Goal: Complete application form

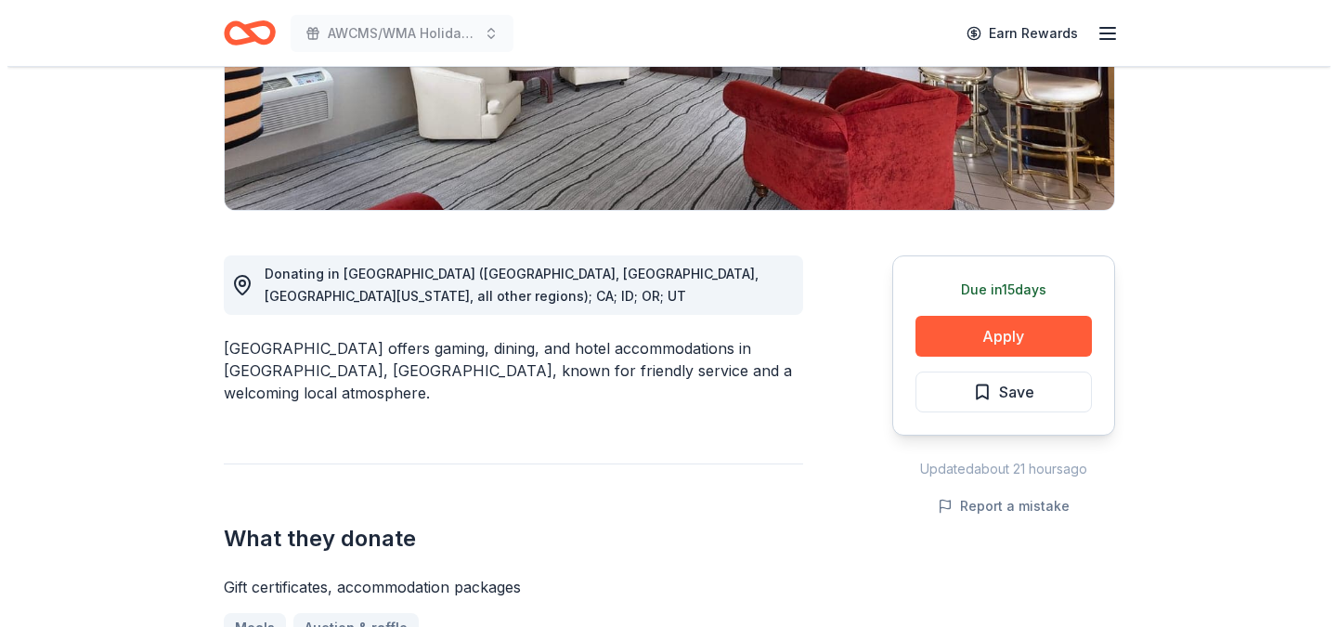
scroll to position [446, 0]
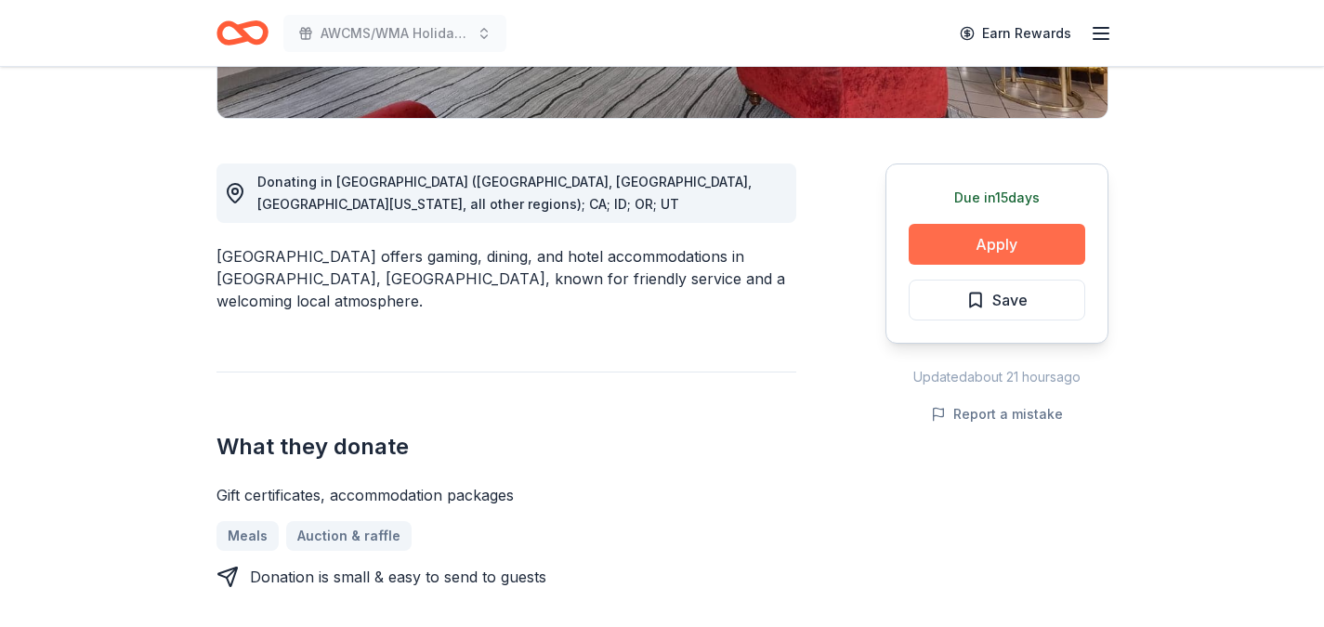
click at [956, 252] on button "Apply" at bounding box center [996, 244] width 176 height 41
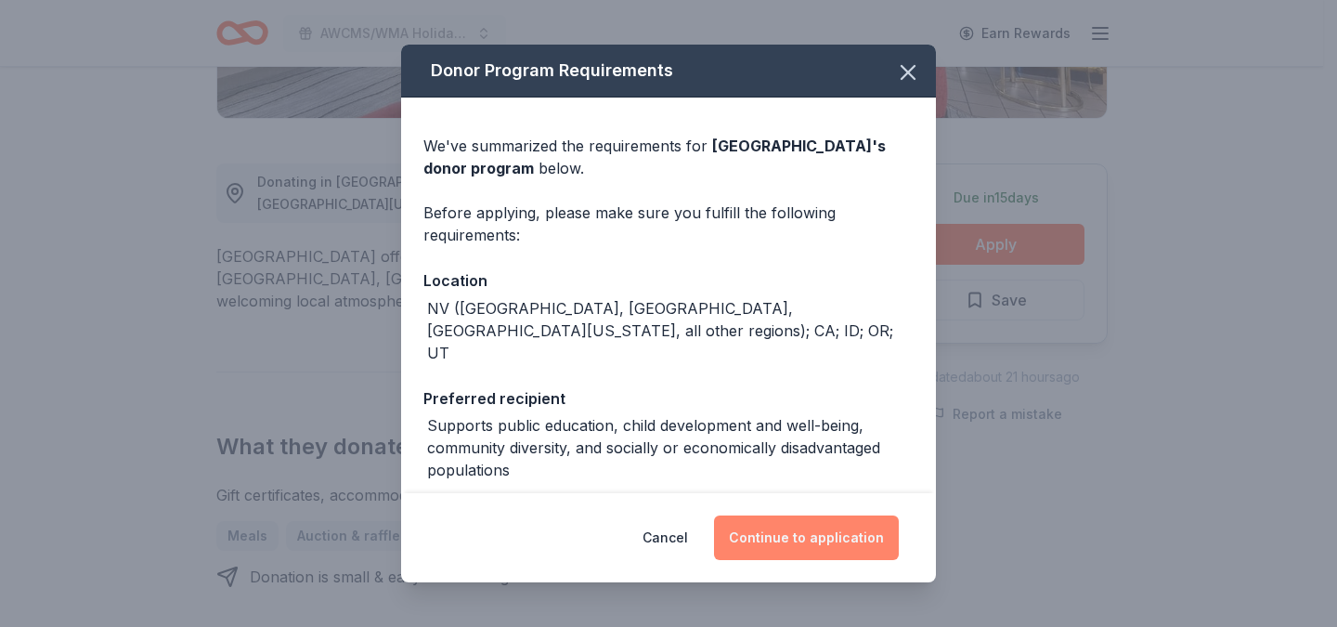
click at [787, 541] on button "Continue to application" at bounding box center [806, 537] width 185 height 45
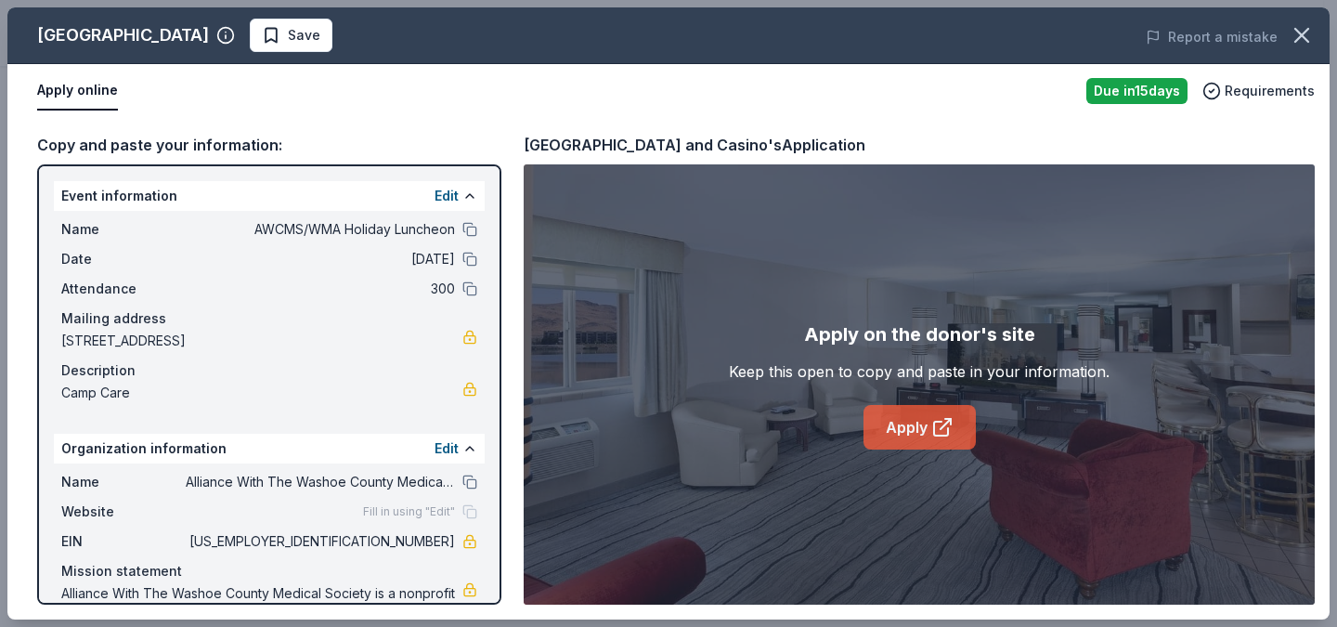
click at [900, 429] on link "Apply" at bounding box center [920, 427] width 112 height 45
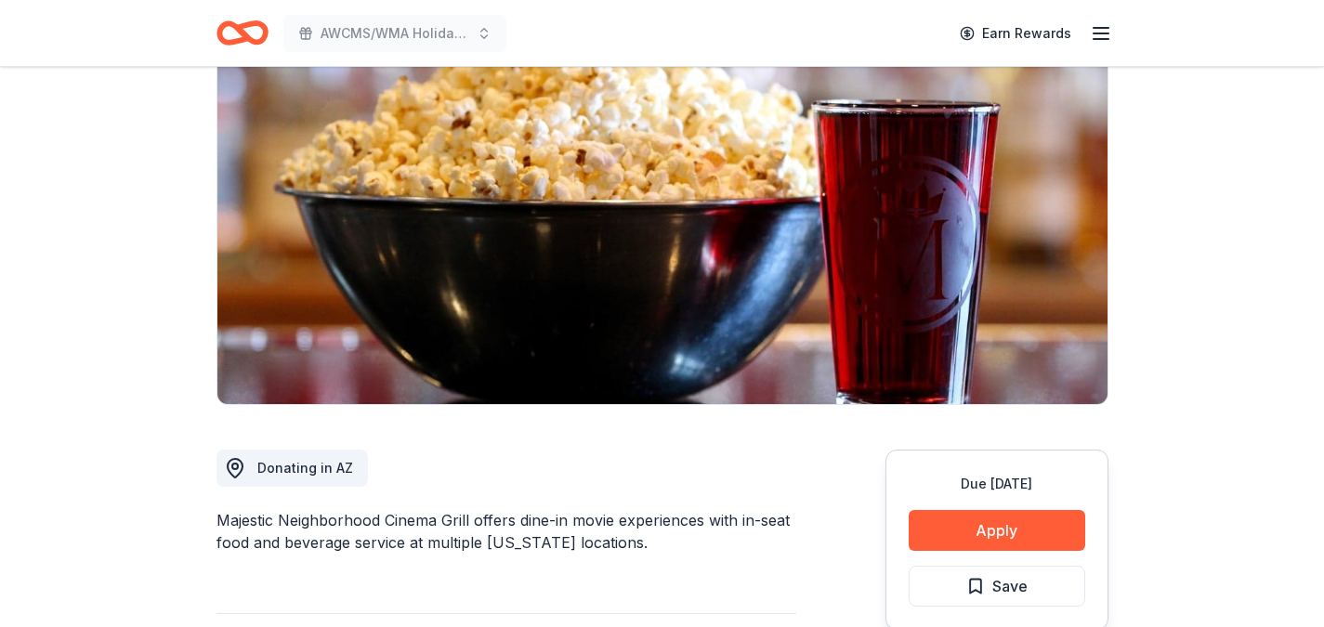
scroll to position [15, 0]
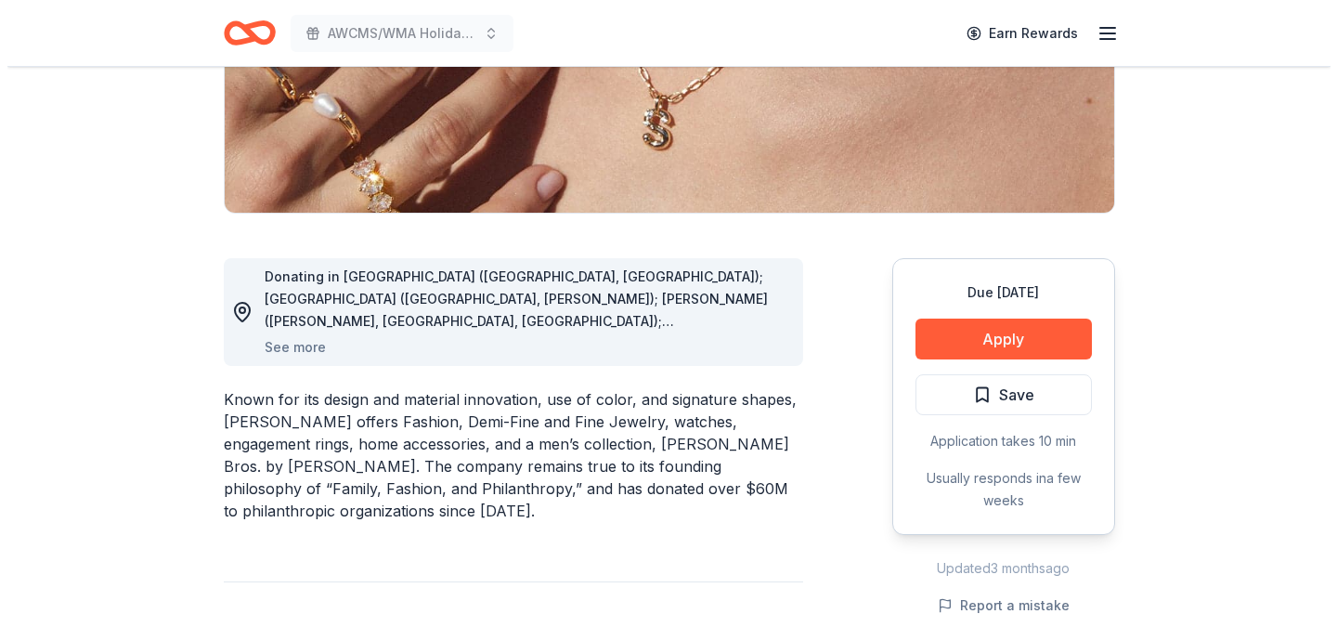
scroll to position [348, 0]
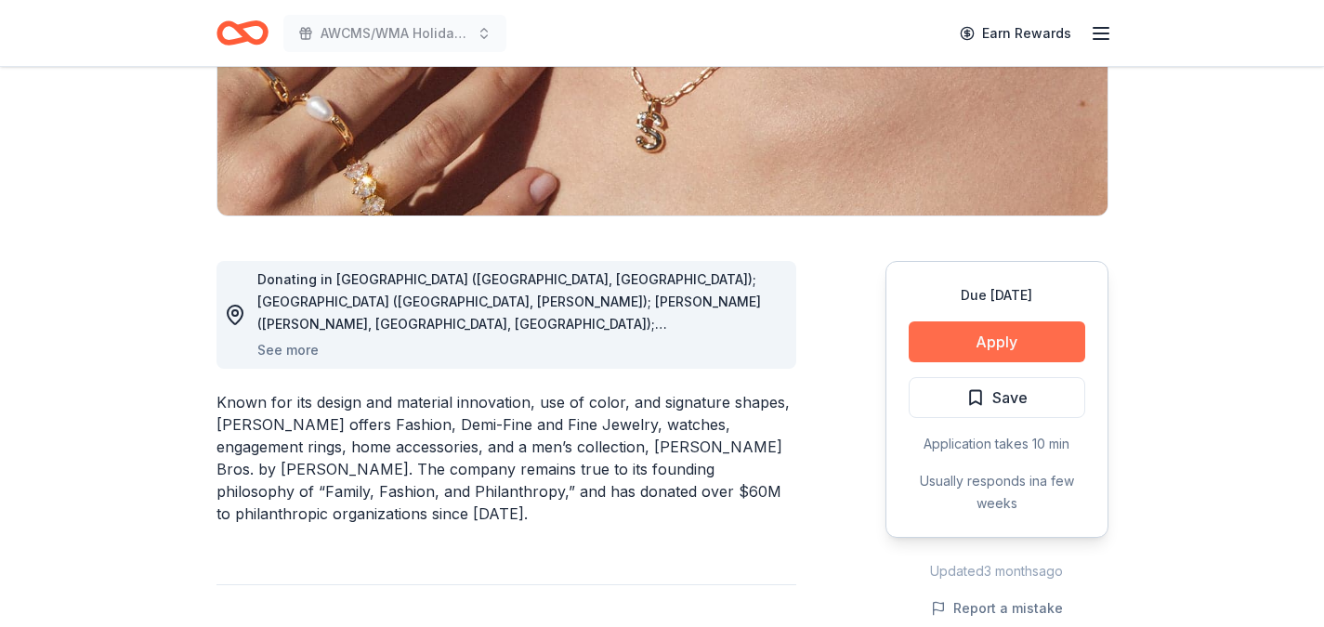
click at [984, 346] on button "Apply" at bounding box center [996, 341] width 176 height 41
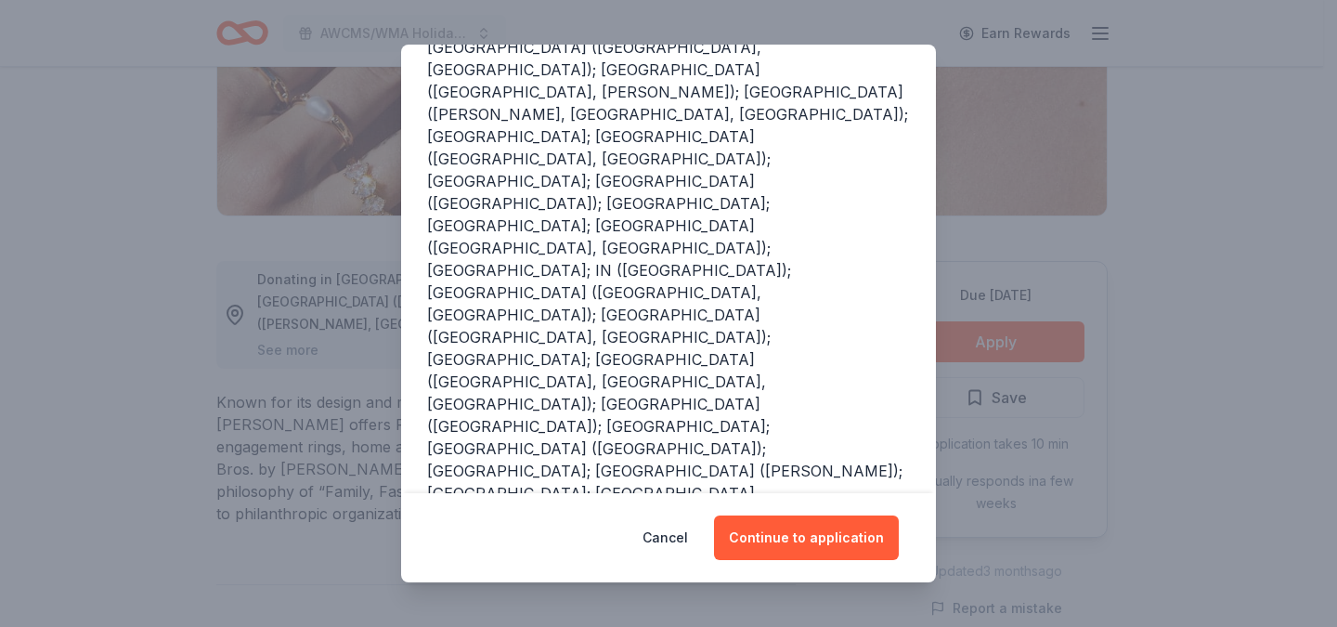
scroll to position [275, 0]
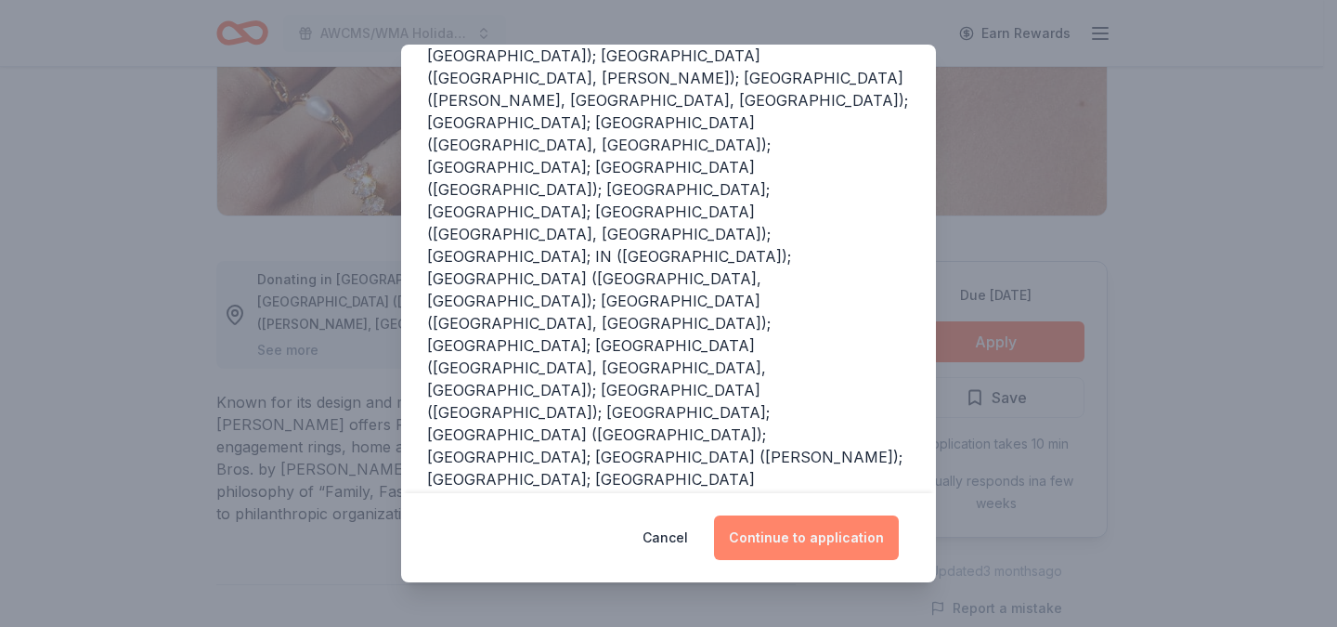
click at [780, 550] on button "Continue to application" at bounding box center [806, 537] width 185 height 45
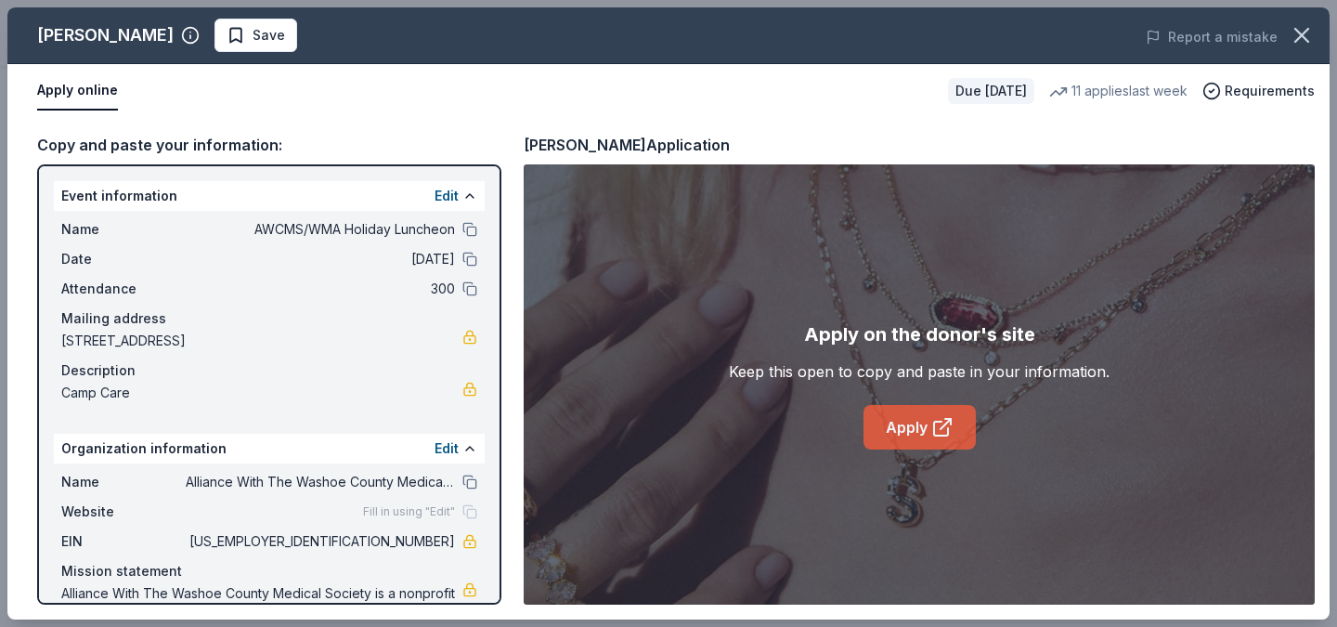
click at [907, 437] on link "Apply" at bounding box center [920, 427] width 112 height 45
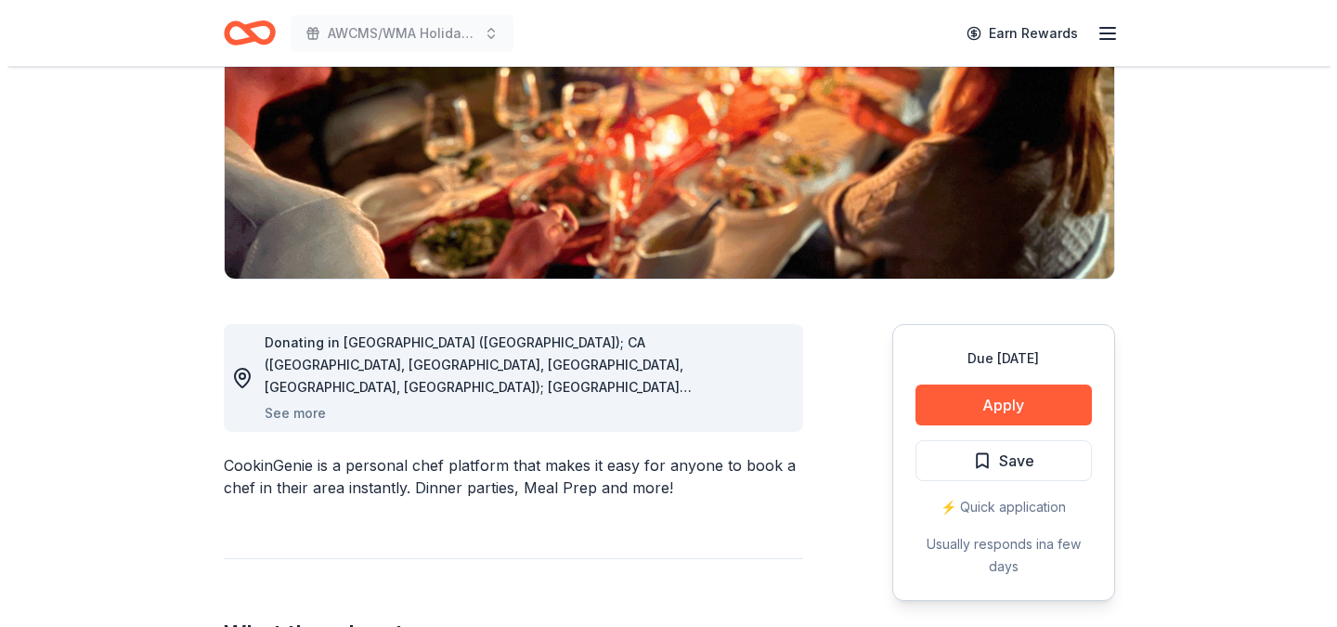
scroll to position [304, 0]
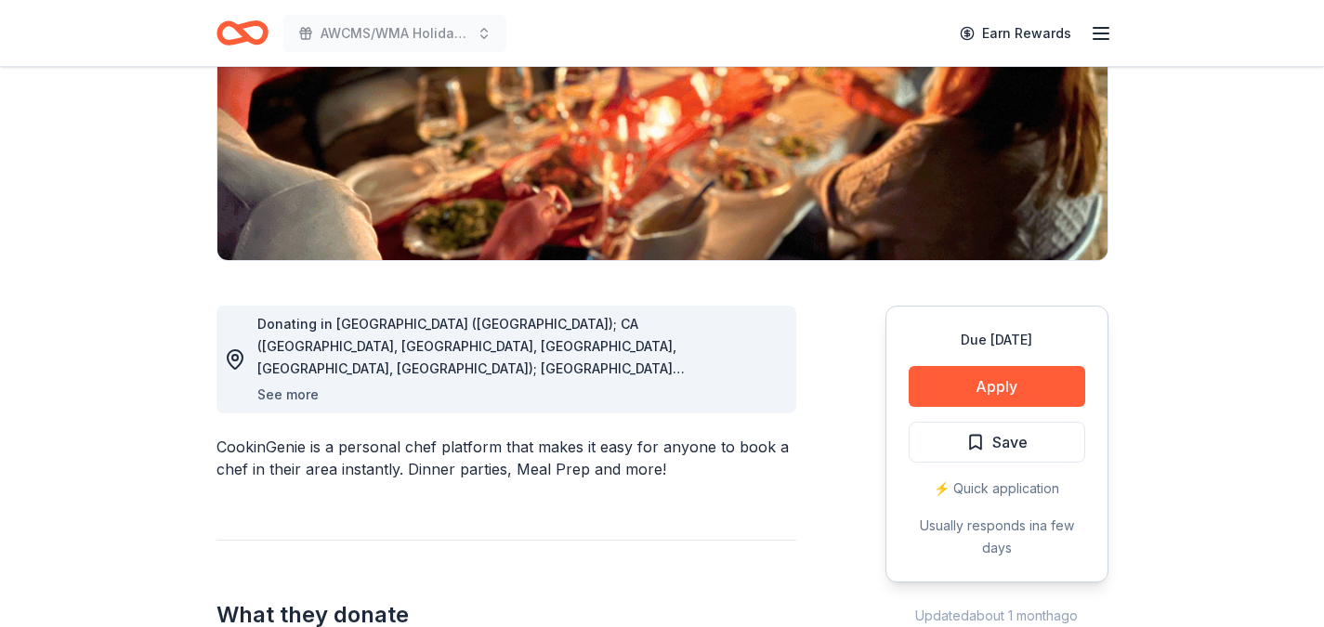
click at [285, 390] on button "See more" at bounding box center [287, 395] width 61 height 22
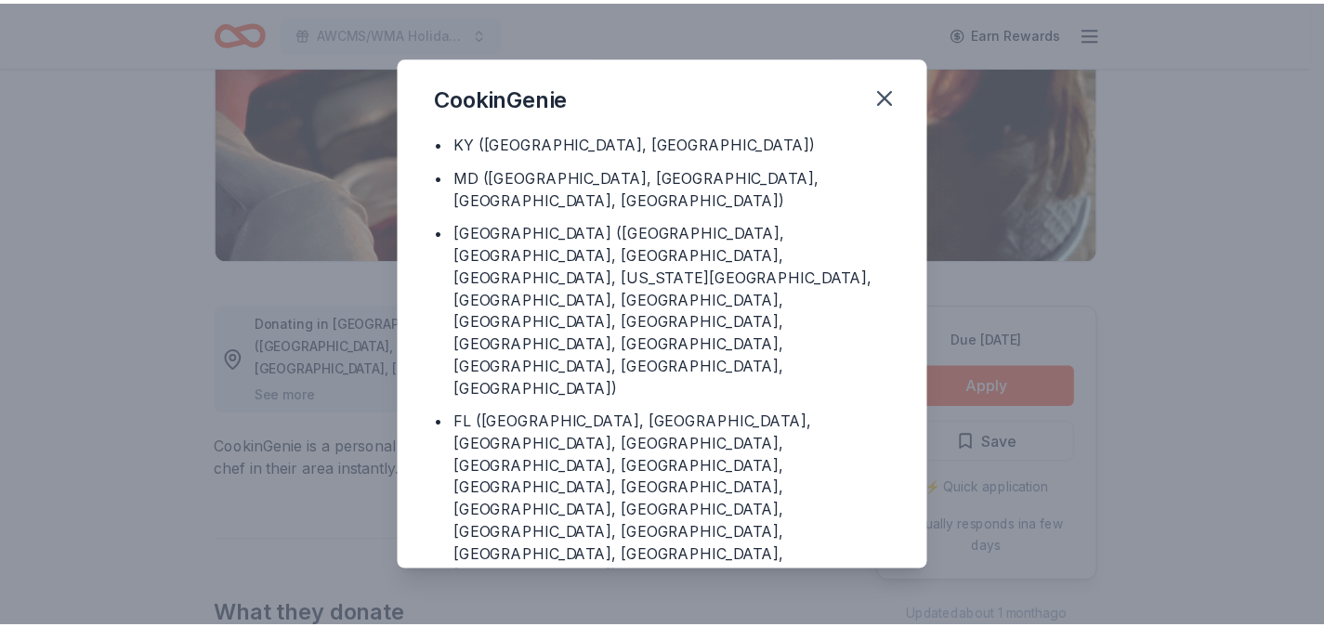
scroll to position [0, 0]
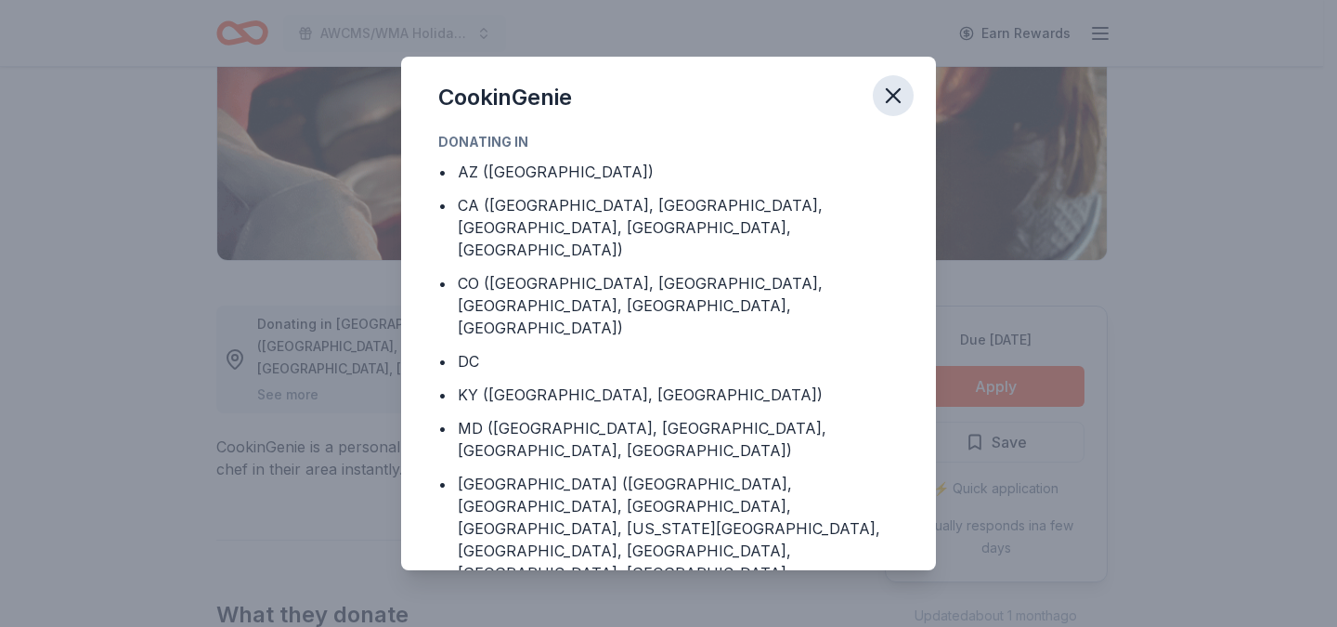
click at [891, 95] on icon "button" at bounding box center [894, 96] width 26 height 26
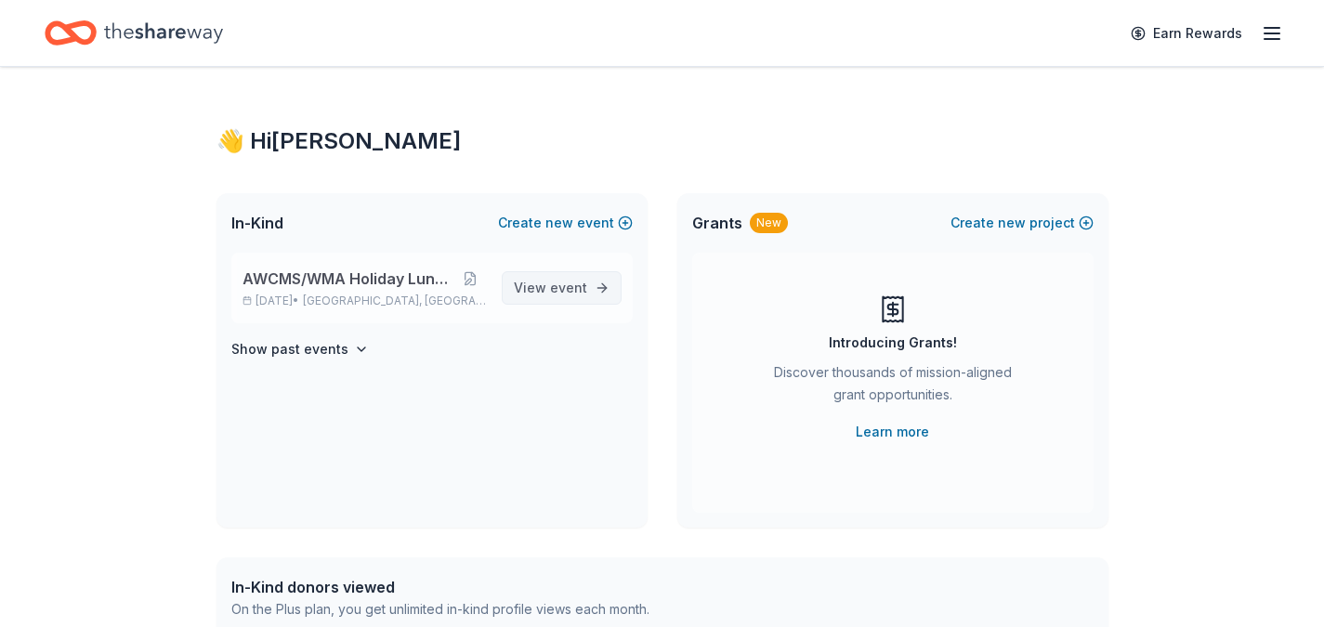
click at [559, 288] on span "event" at bounding box center [568, 288] width 37 height 16
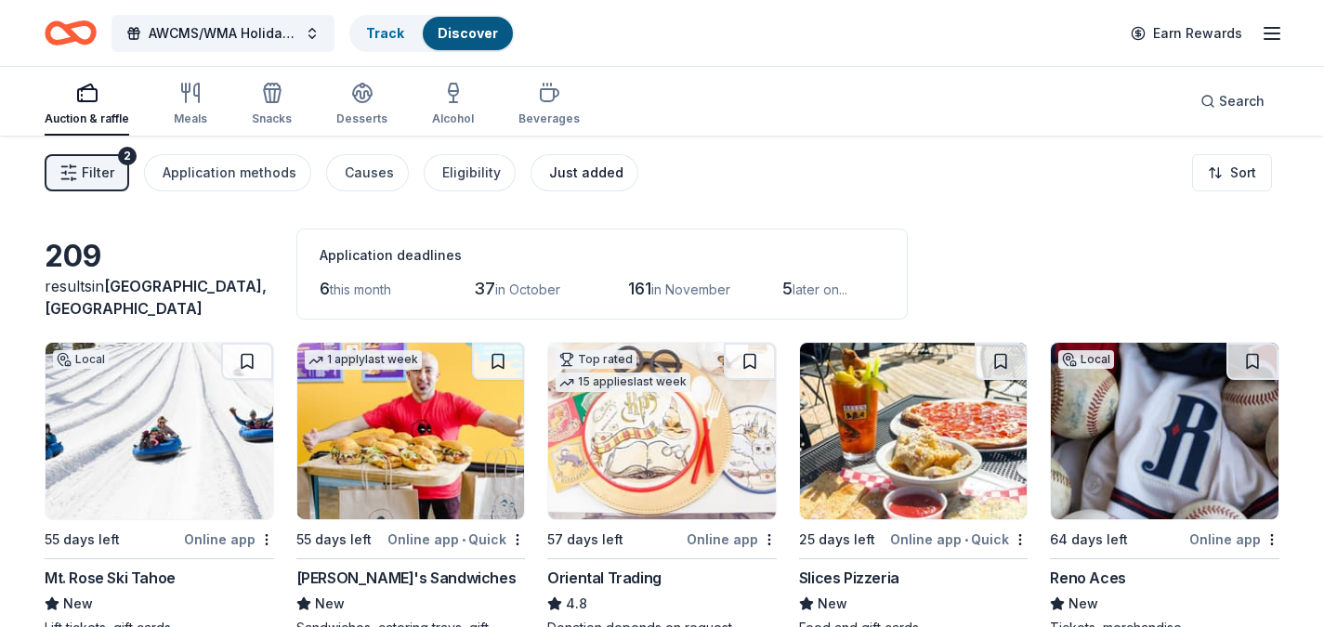
click at [549, 170] on div "Just added" at bounding box center [586, 173] width 74 height 22
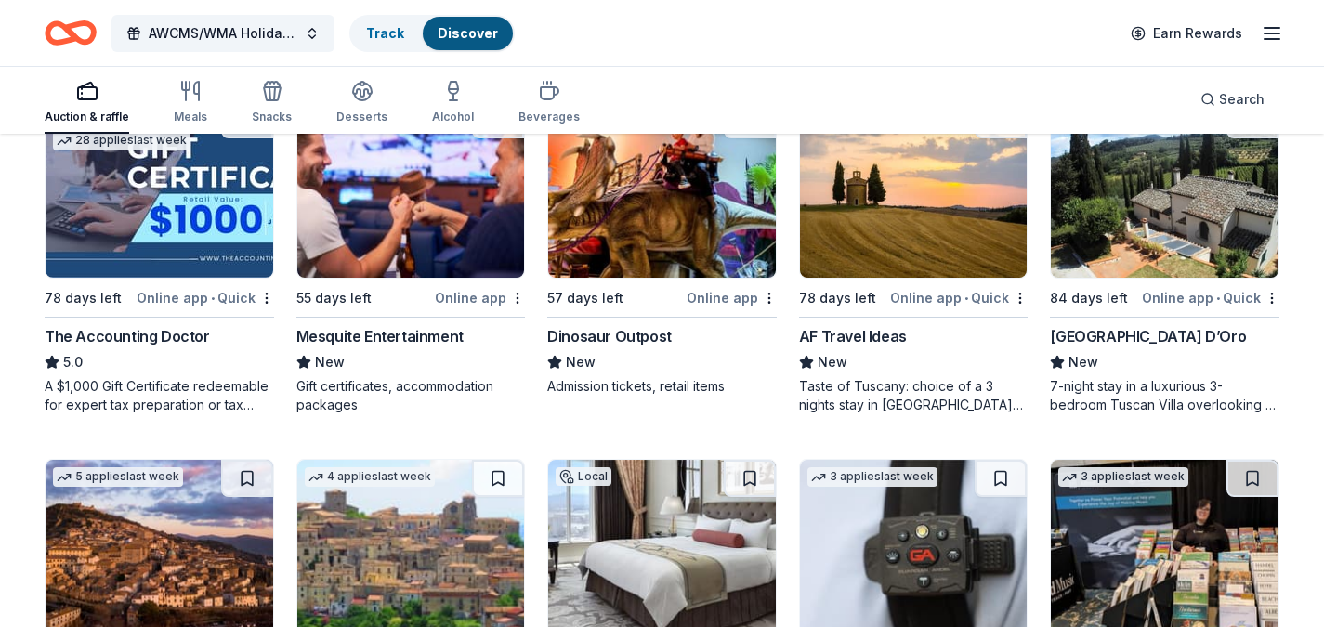
scroll to position [551, 0]
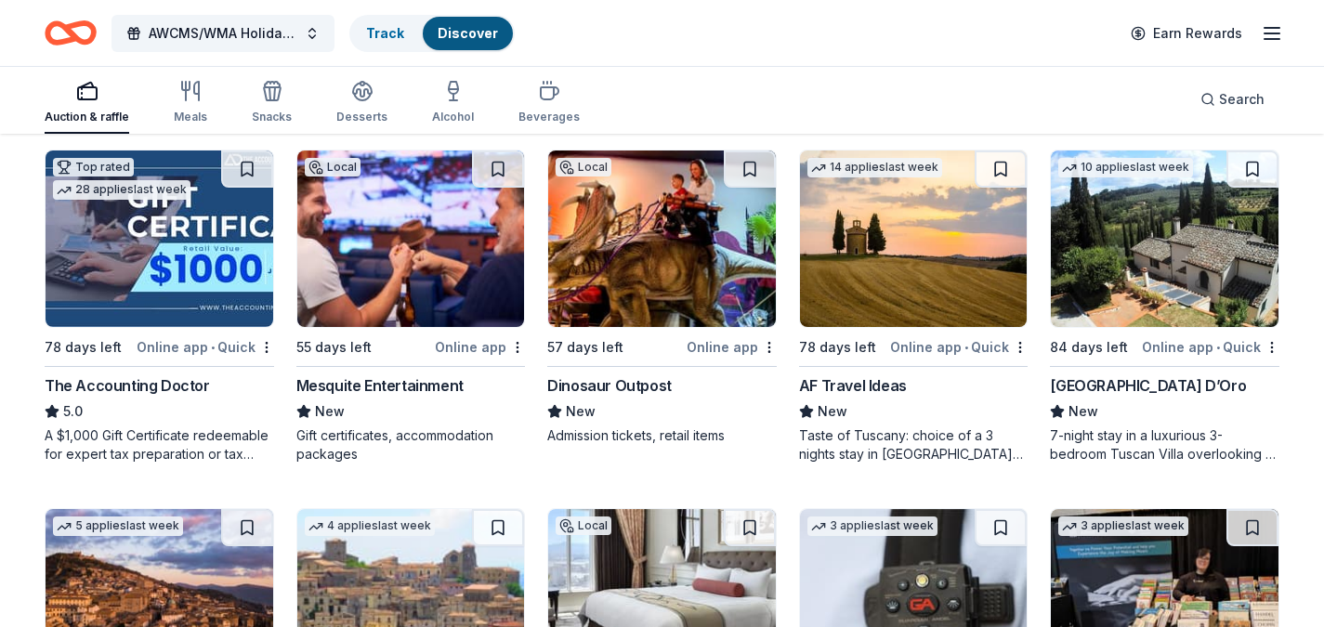
click at [1163, 290] on img at bounding box center [1164, 238] width 228 height 176
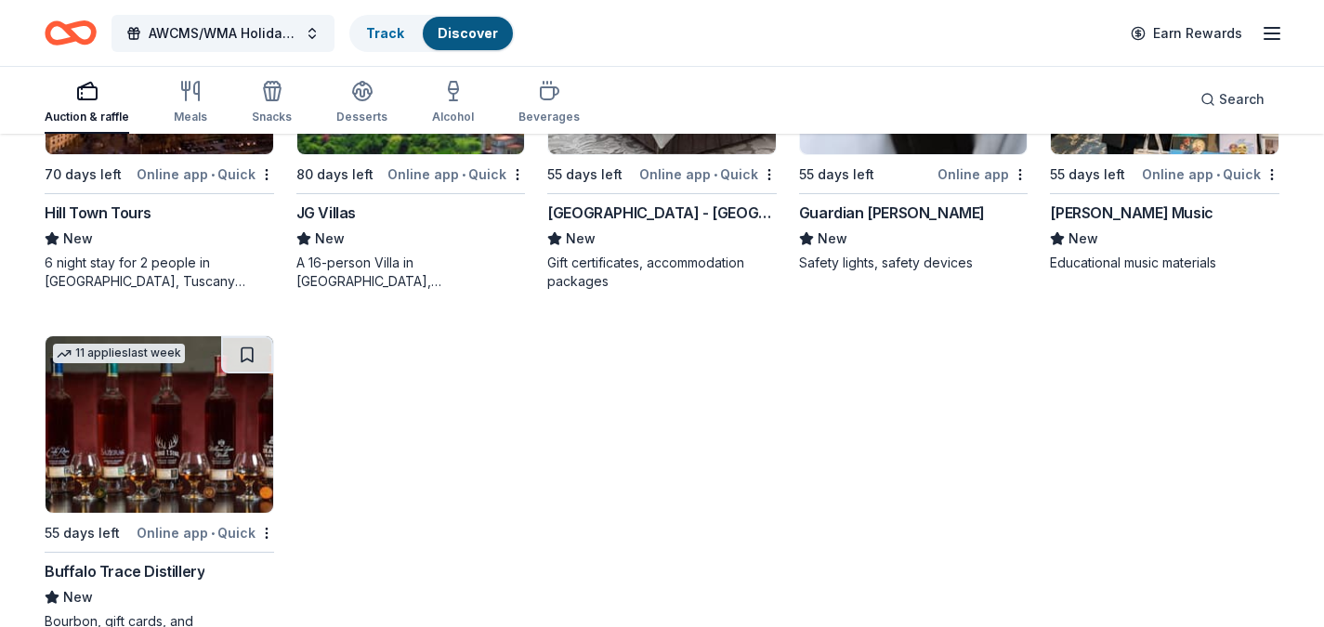
scroll to position [1142, 0]
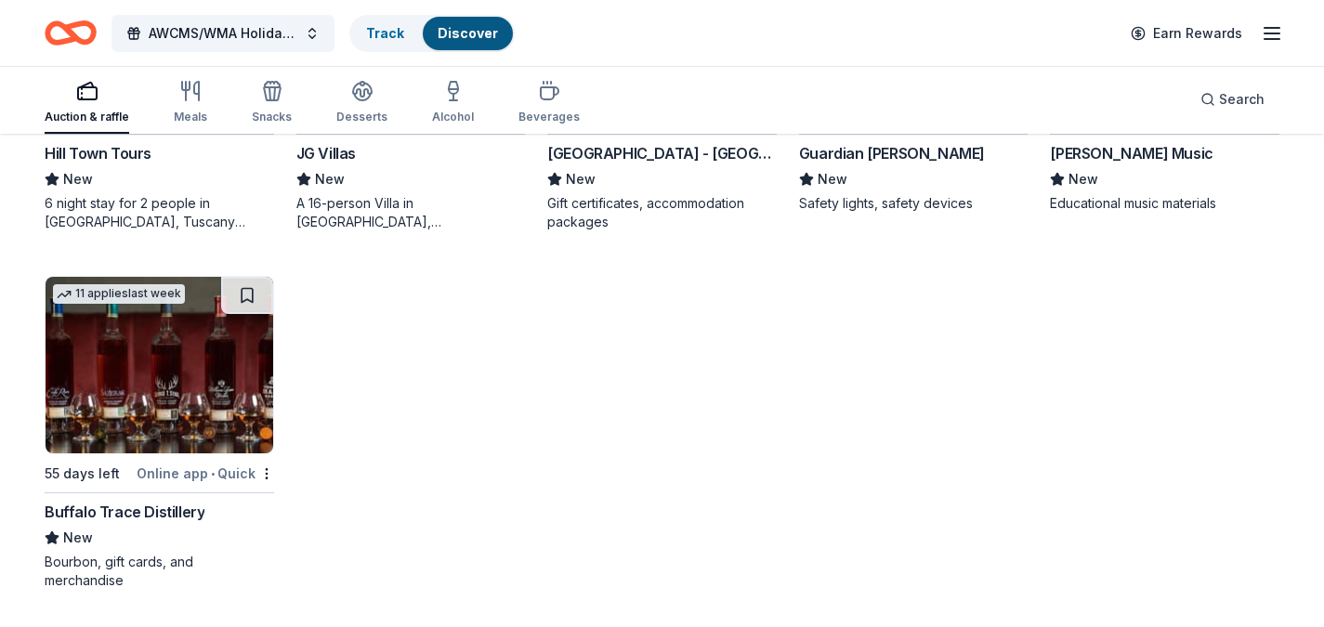
click at [133, 381] on img at bounding box center [160, 365] width 228 height 176
click at [184, 104] on div "Meals" at bounding box center [190, 102] width 33 height 45
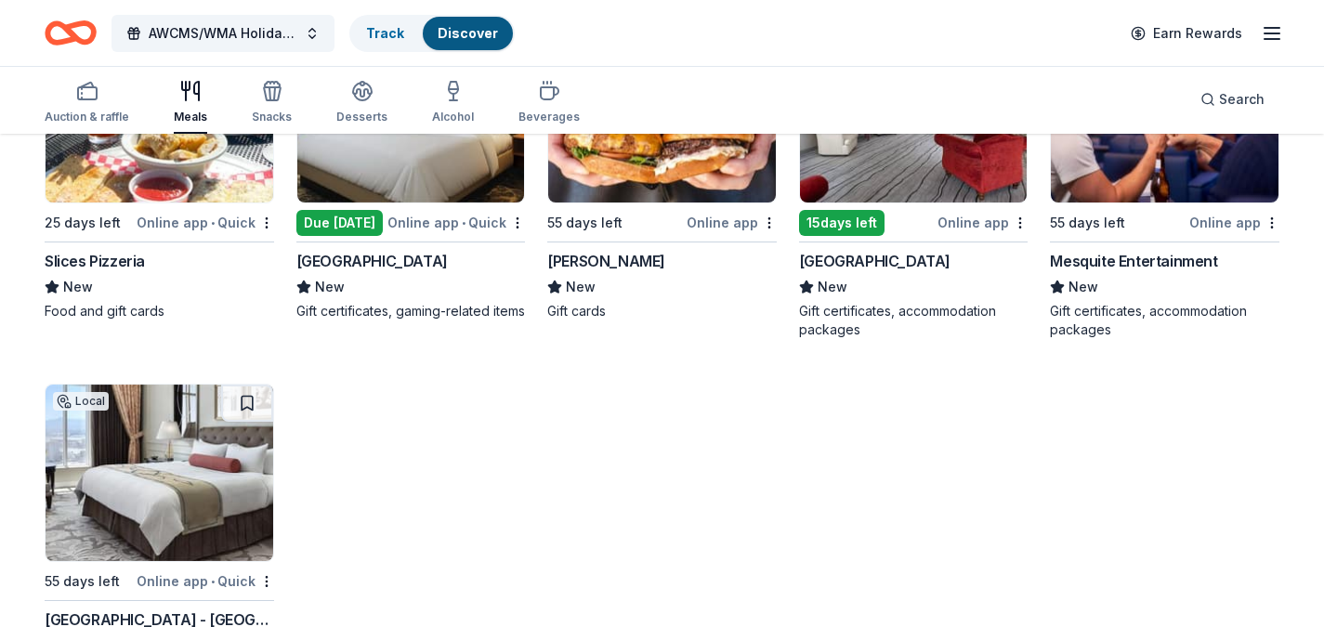
scroll to position [424, 0]
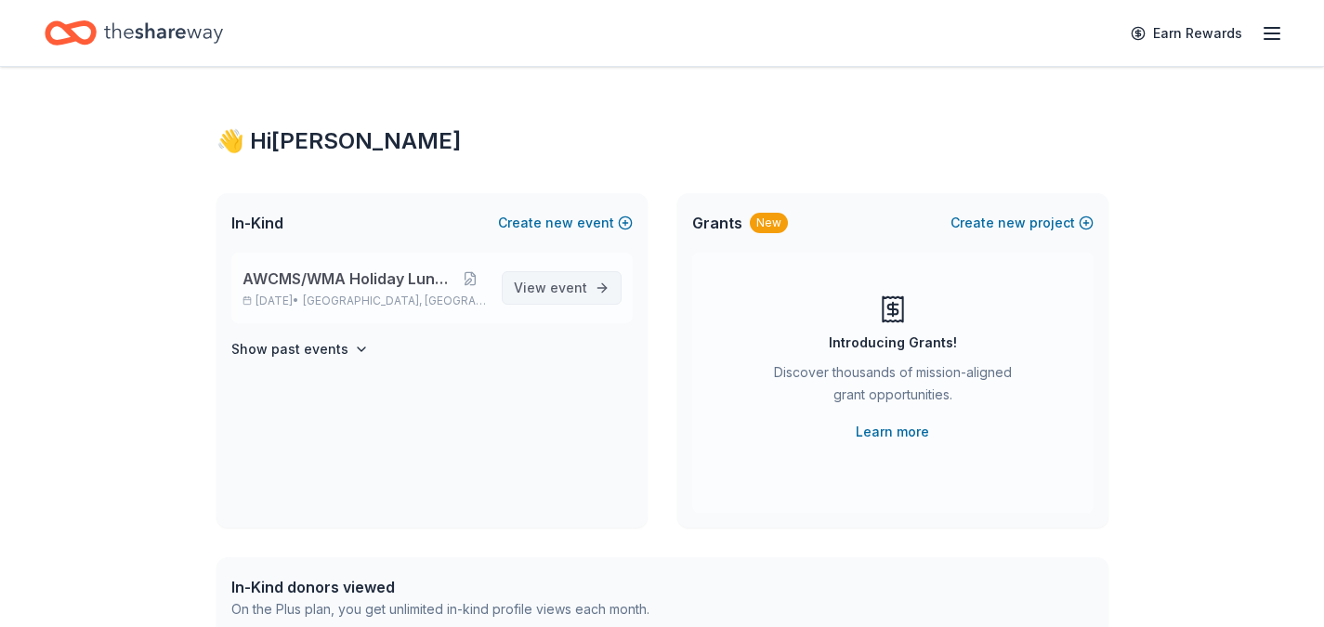
click at [582, 294] on span "event" at bounding box center [568, 288] width 37 height 16
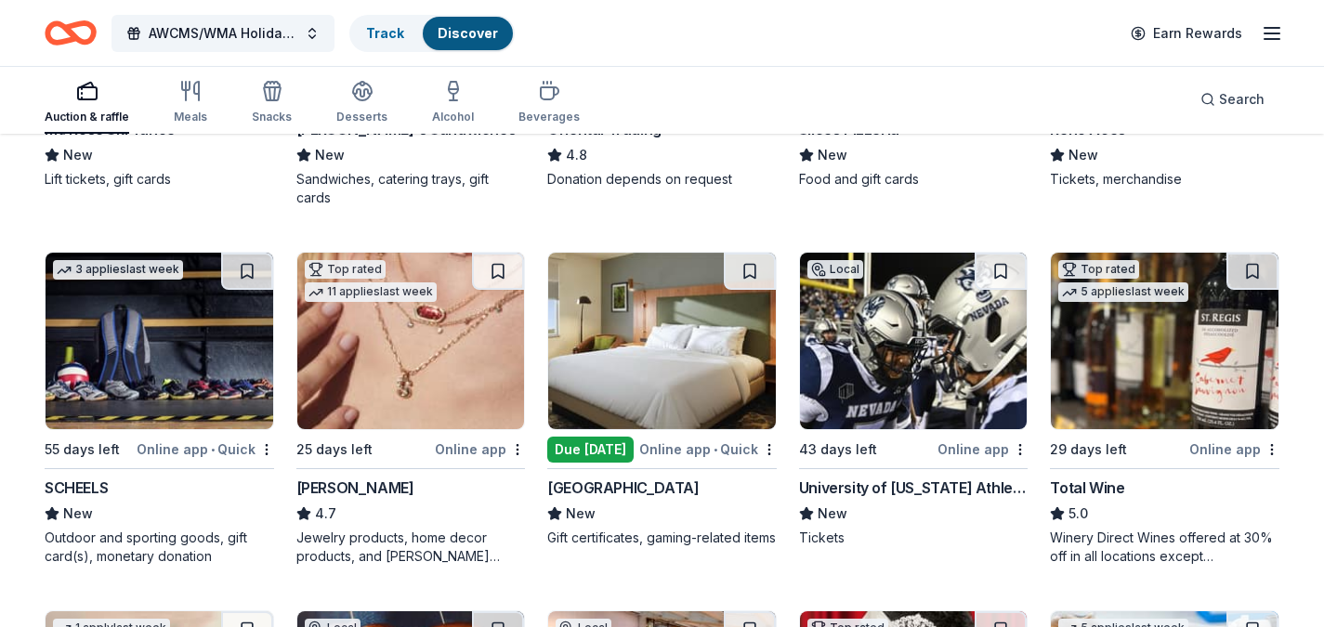
scroll to position [447, 0]
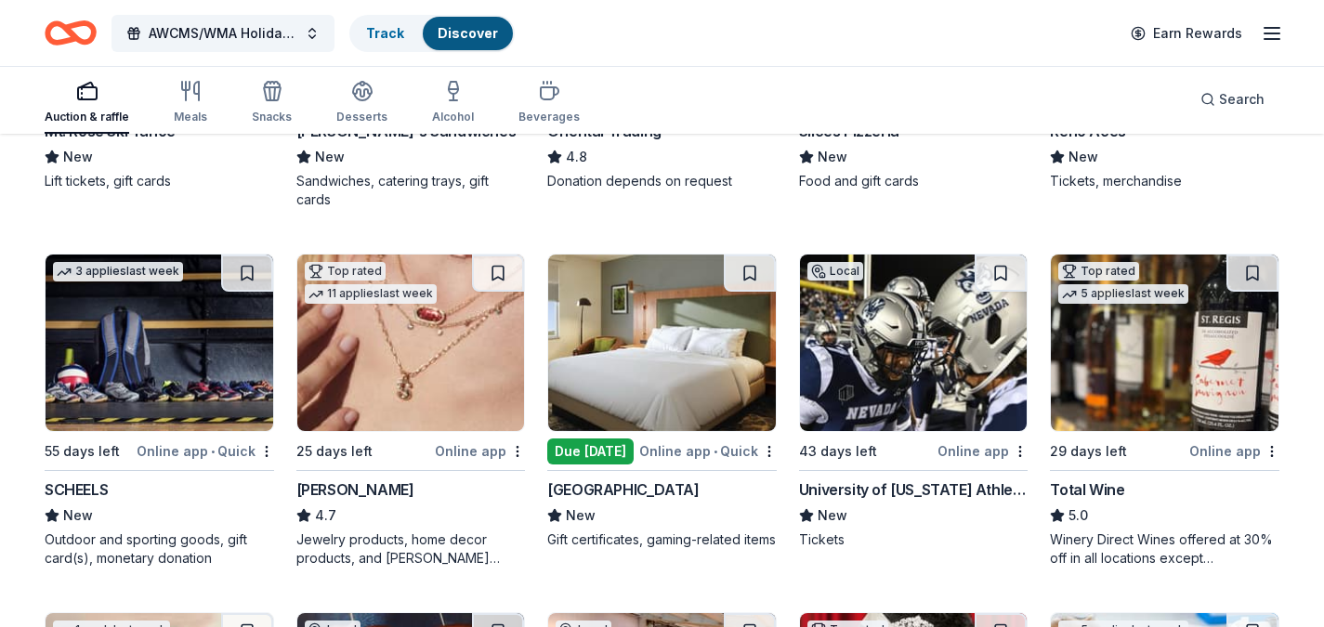
click at [642, 364] on img at bounding box center [662, 342] width 228 height 176
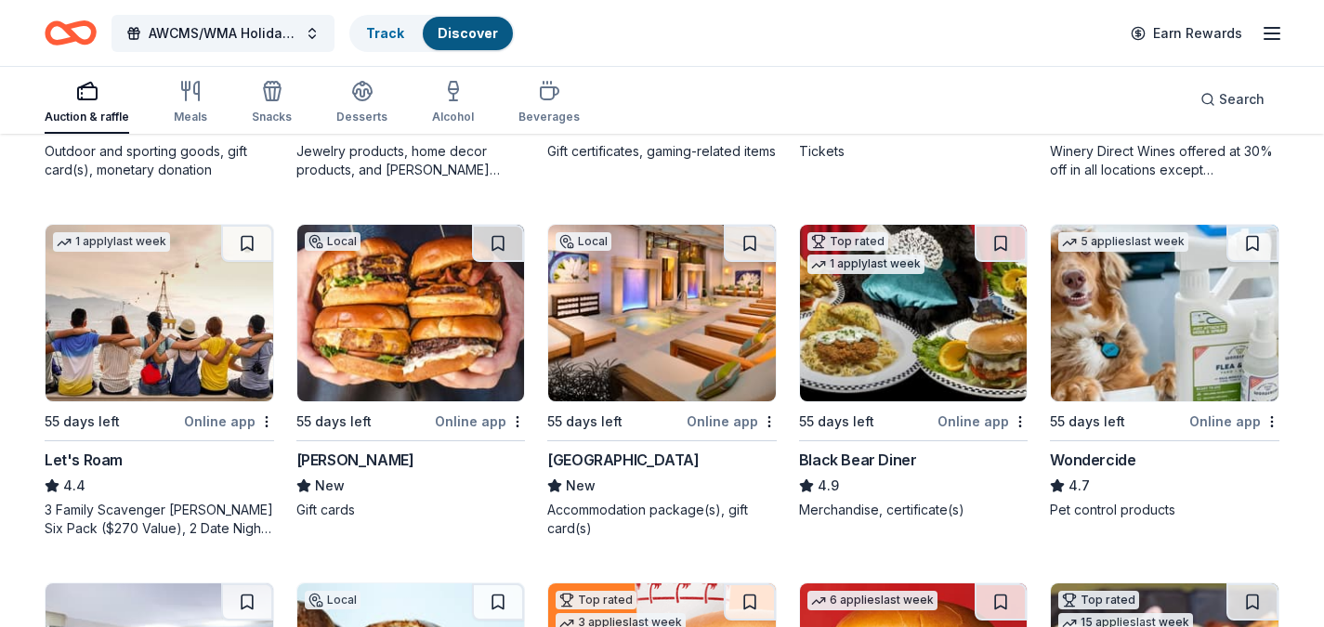
scroll to position [829, 0]
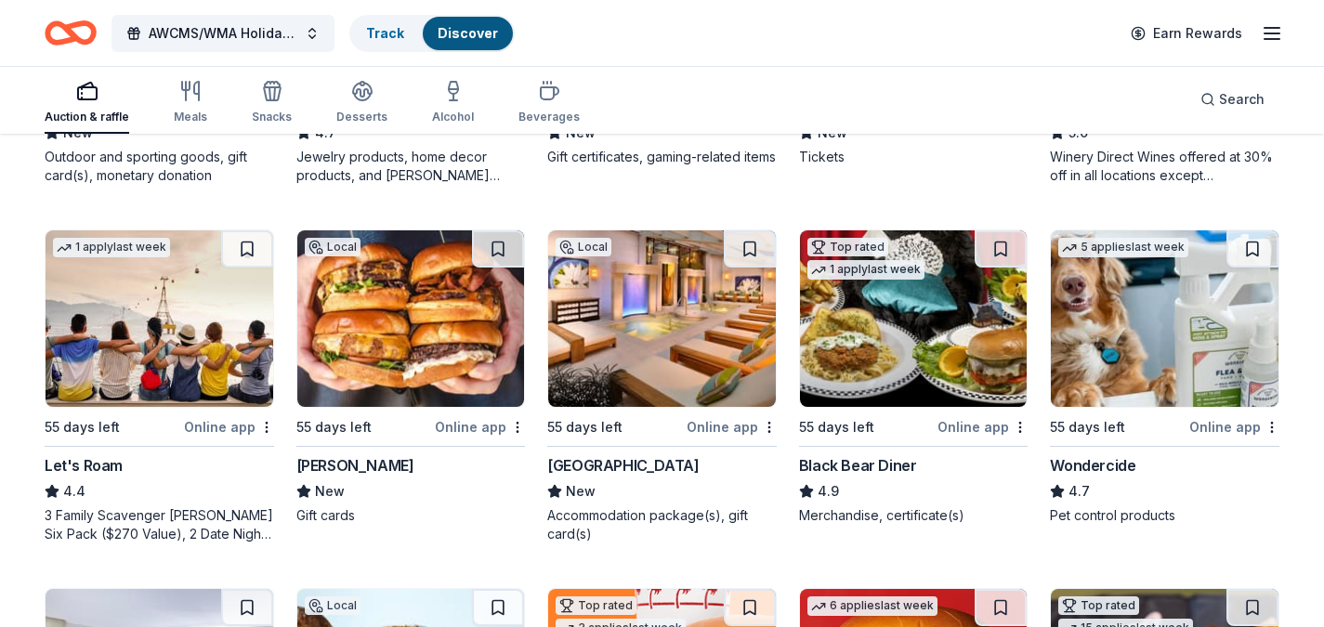
click at [850, 460] on div "Black Bear Diner" at bounding box center [858, 465] width 118 height 22
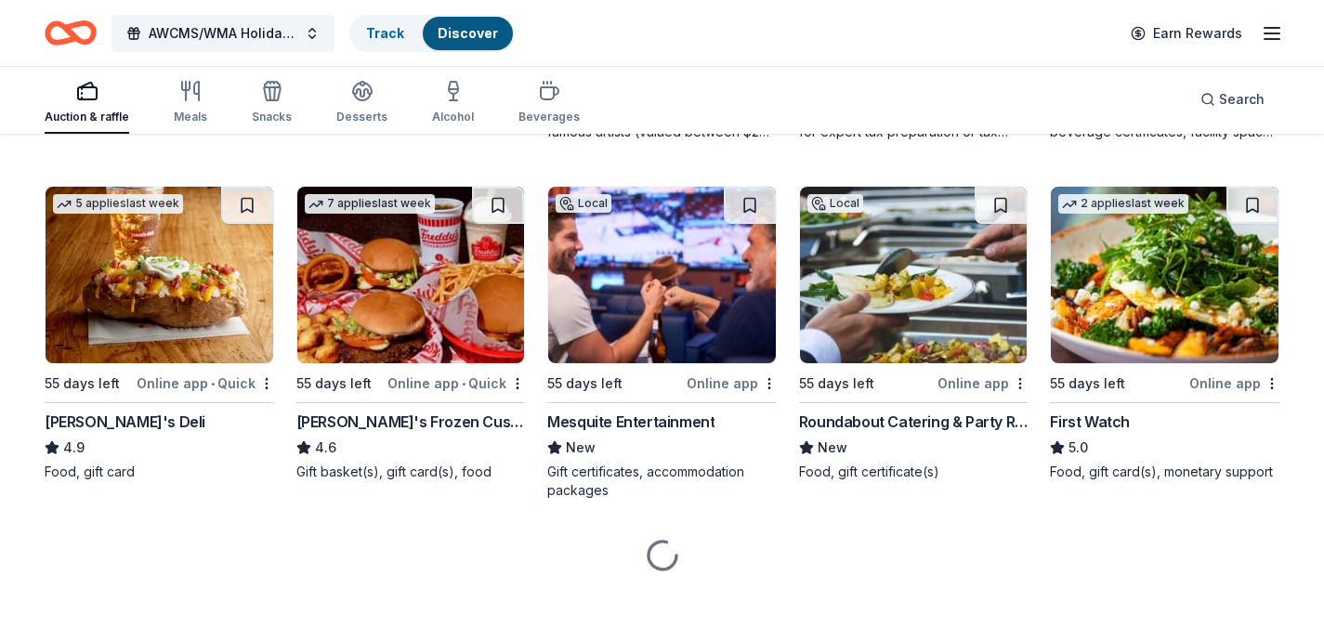
scroll to position [1970, 0]
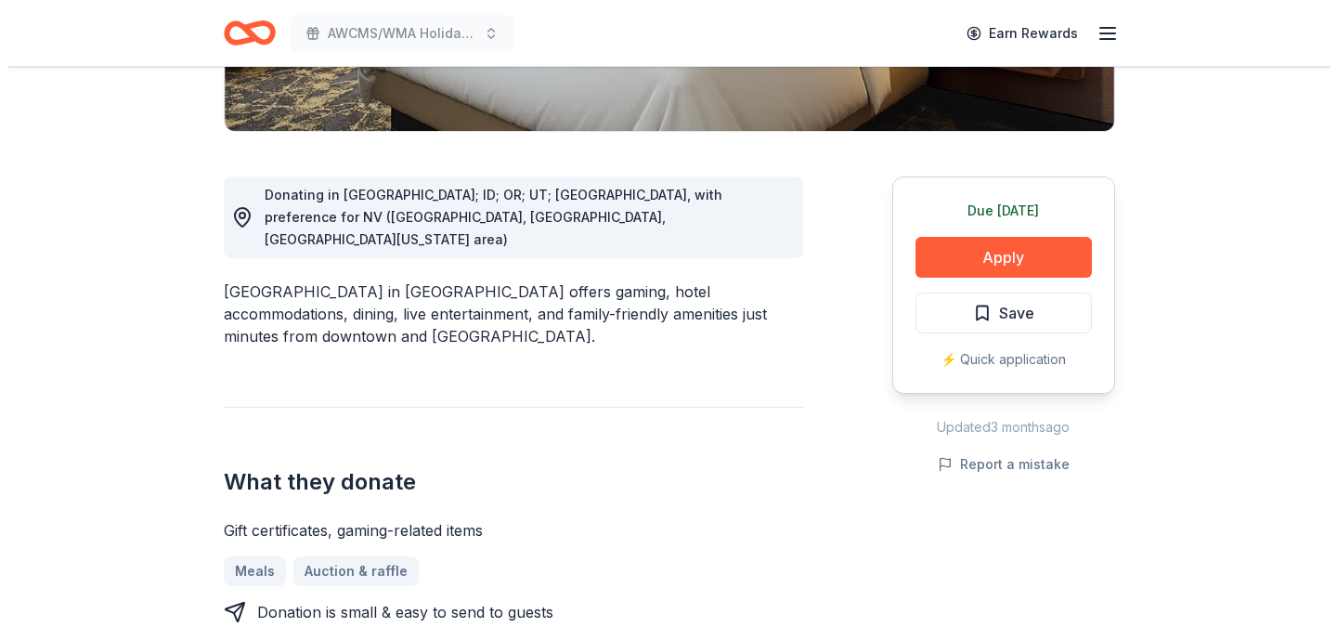
scroll to position [414, 0]
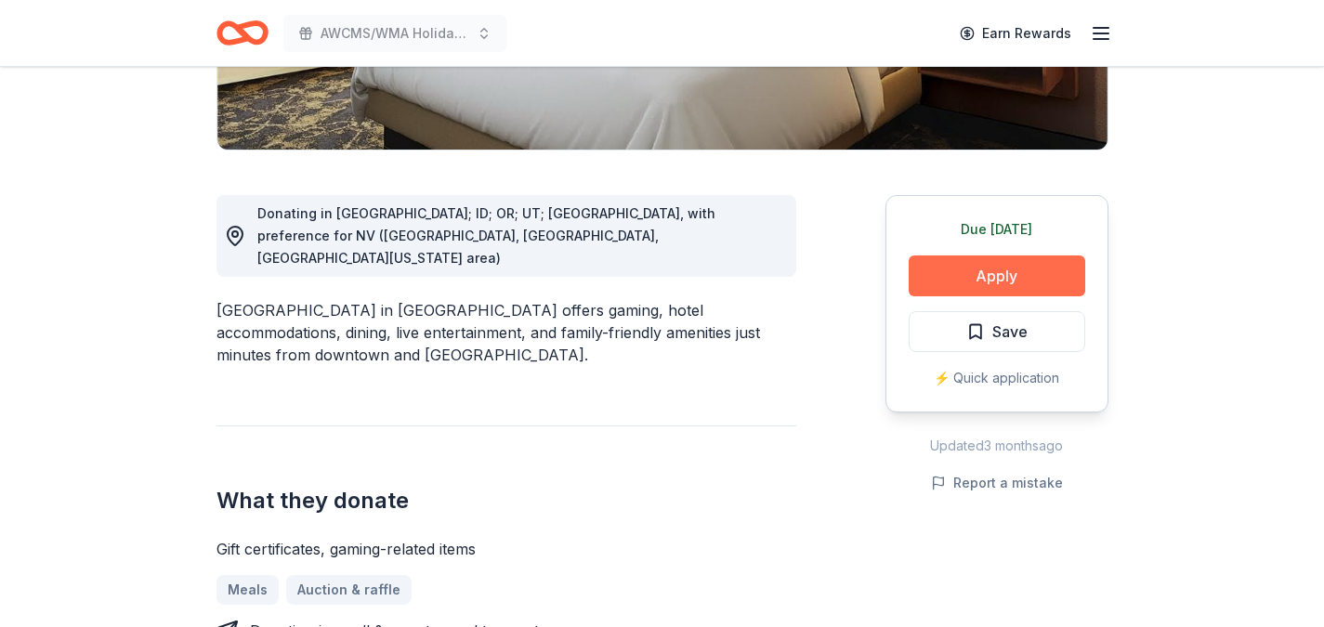
click at [966, 275] on button "Apply" at bounding box center [996, 275] width 176 height 41
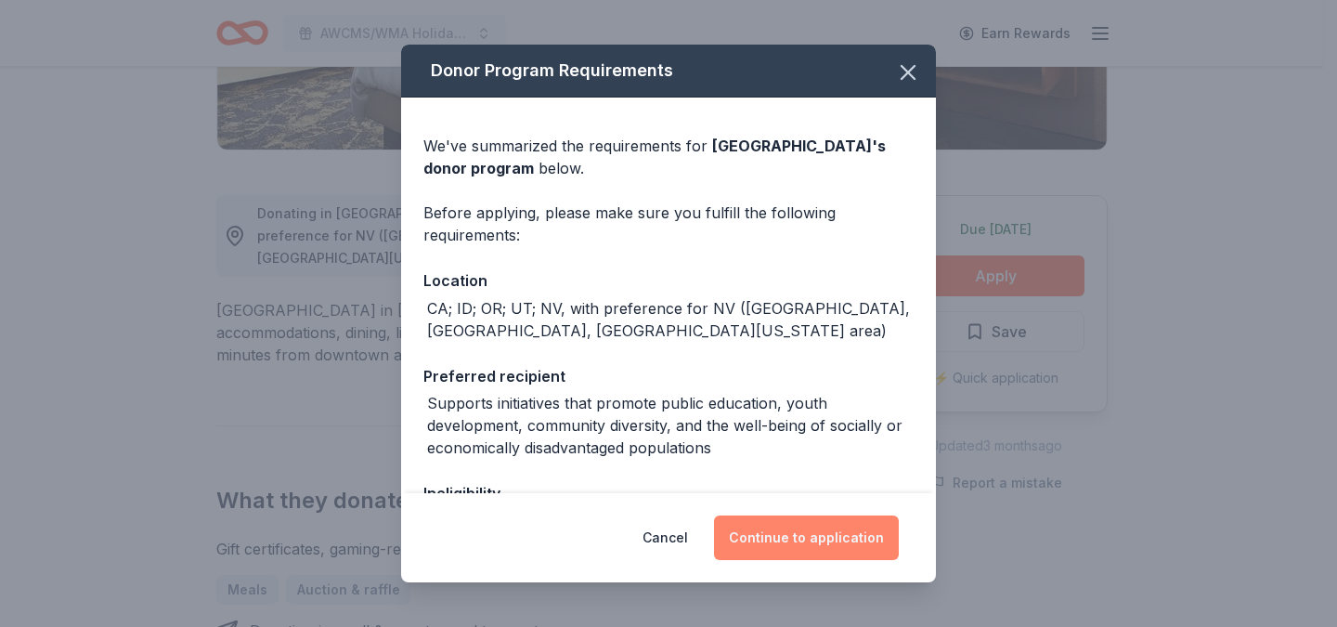
click at [758, 539] on button "Continue to application" at bounding box center [806, 537] width 185 height 45
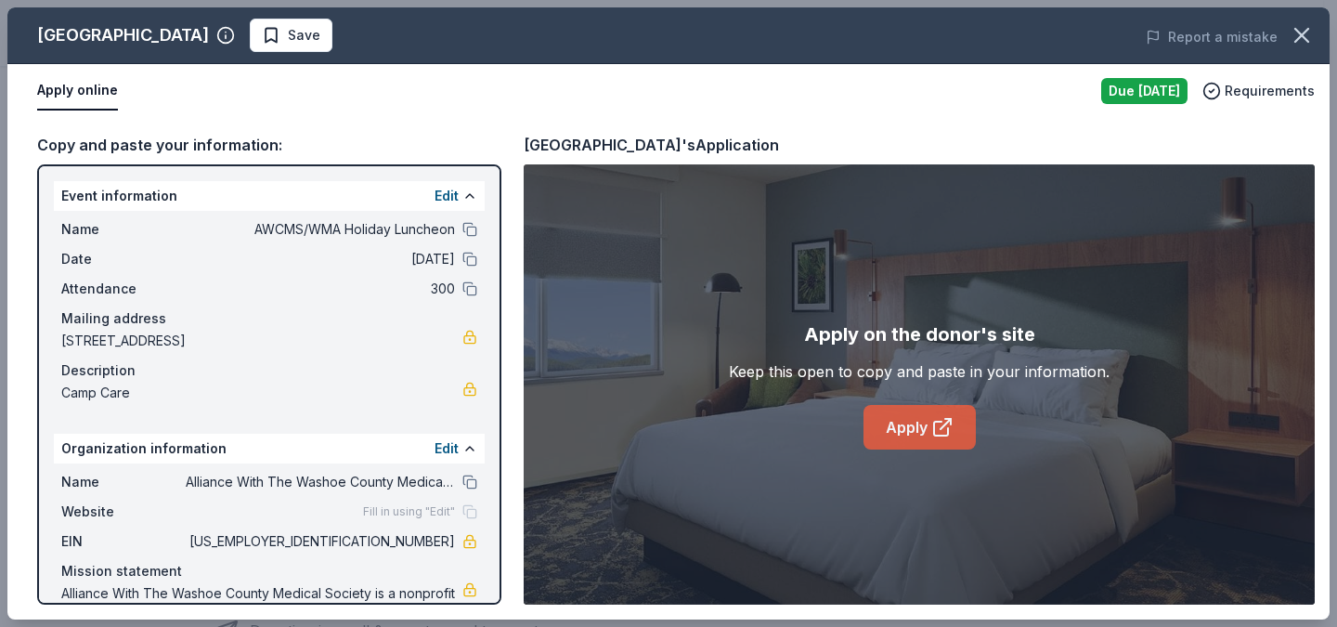
click at [895, 438] on link "Apply" at bounding box center [920, 427] width 112 height 45
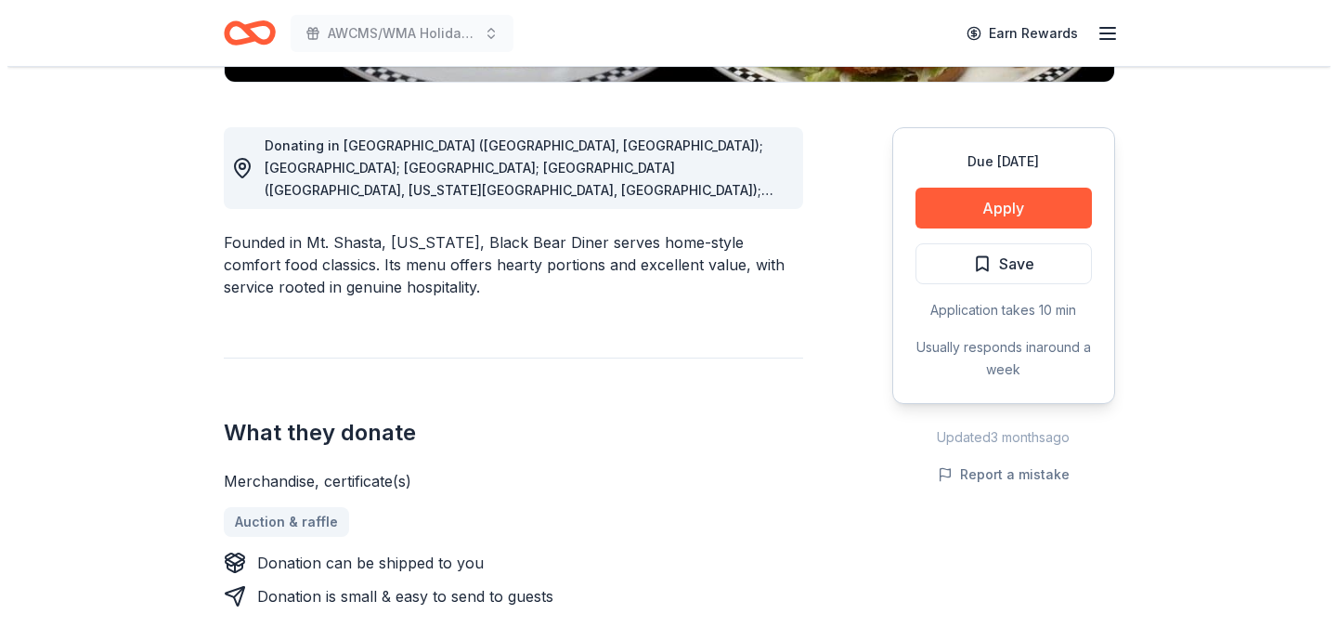
scroll to position [542, 0]
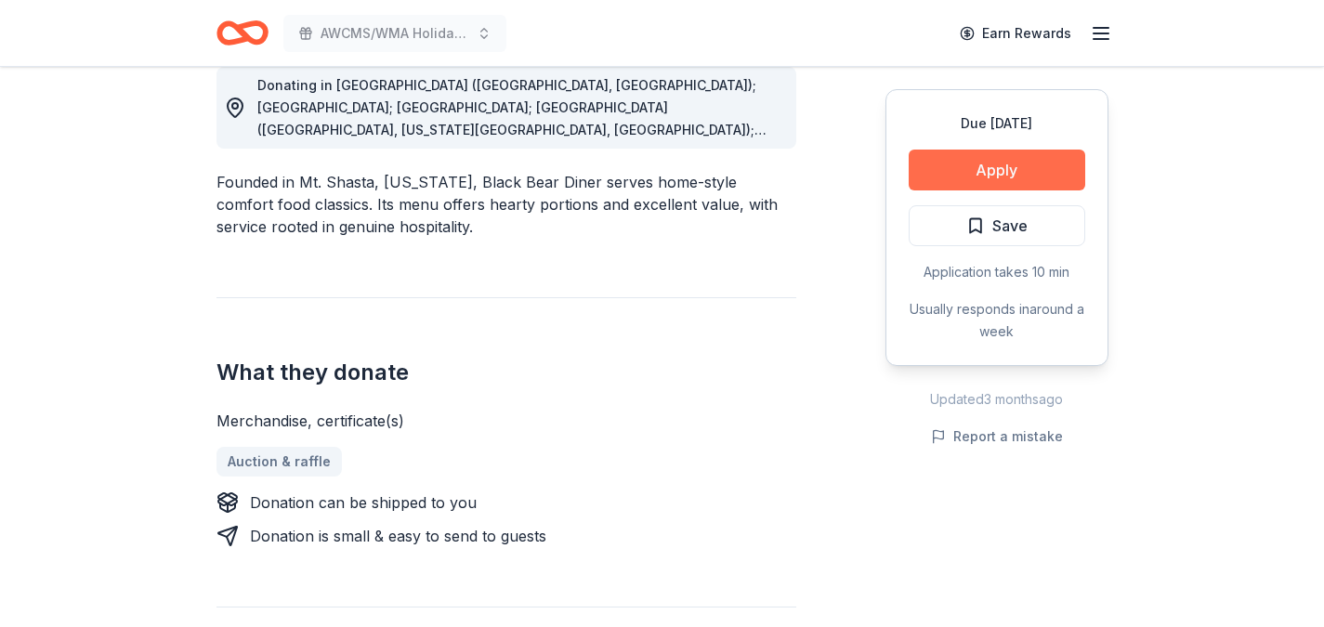
click at [940, 166] on button "Apply" at bounding box center [996, 170] width 176 height 41
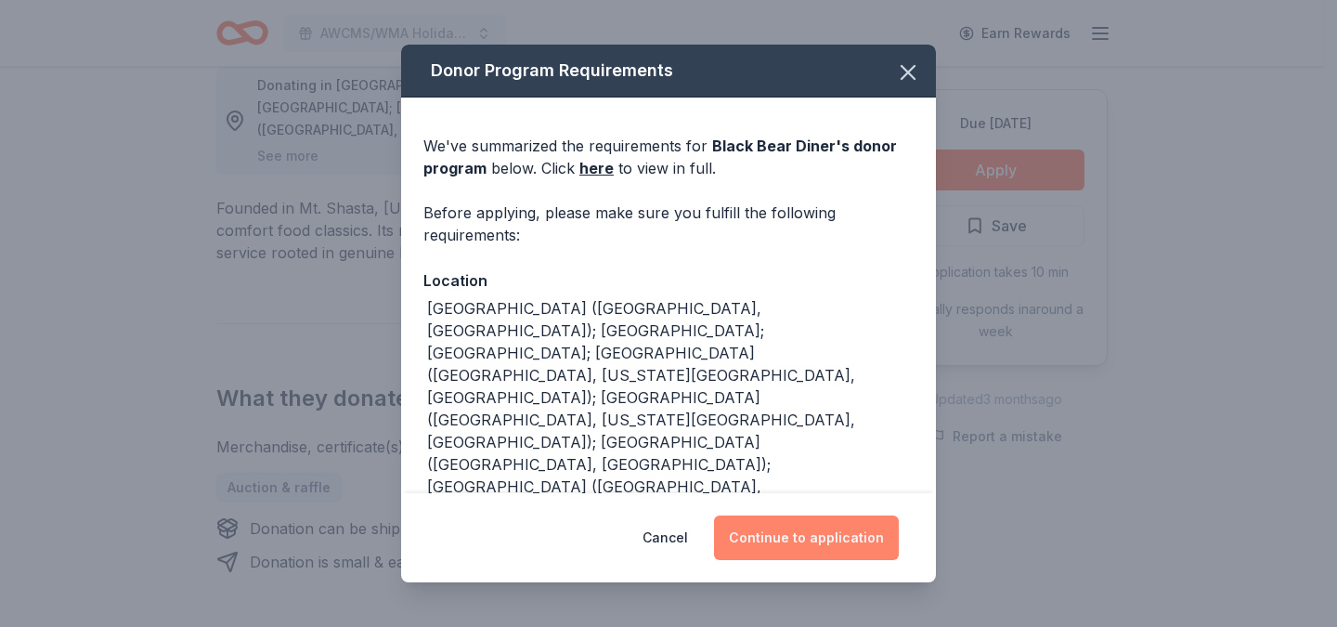
click at [755, 547] on button "Continue to application" at bounding box center [806, 537] width 185 height 45
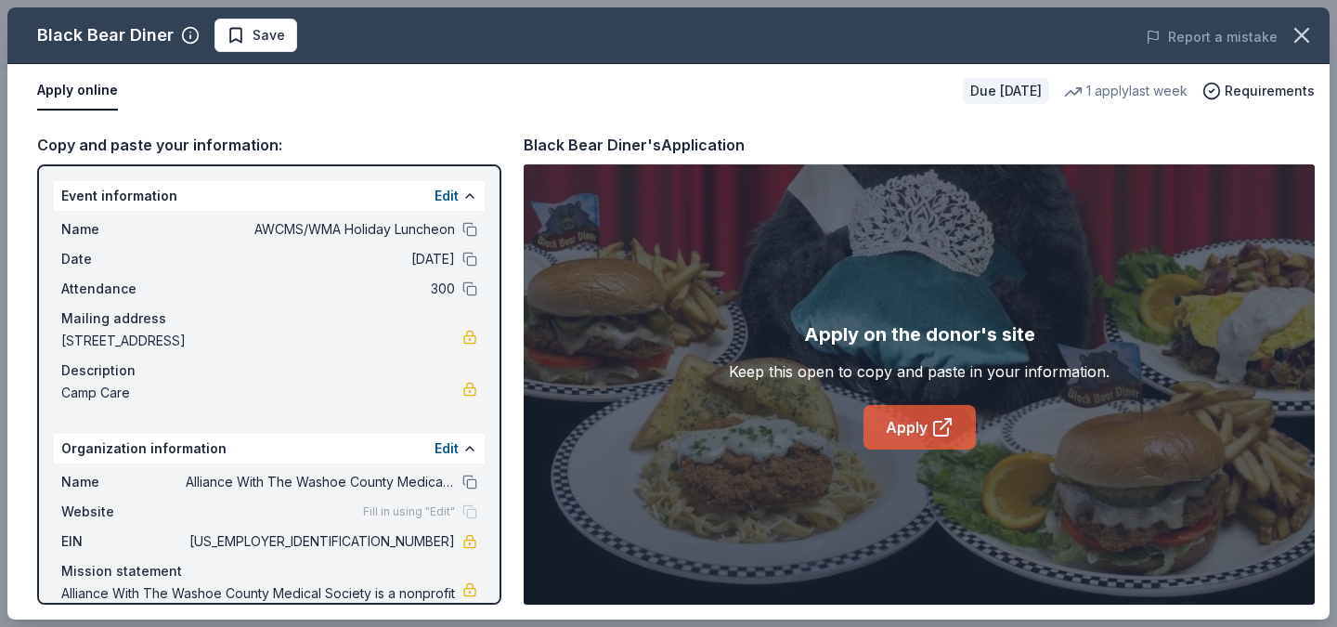
click at [901, 428] on link "Apply" at bounding box center [920, 427] width 112 height 45
